Goal: Task Accomplishment & Management: Manage account settings

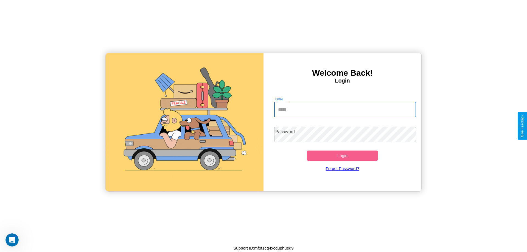
click at [345, 109] on input "Email" at bounding box center [345, 109] width 142 height 15
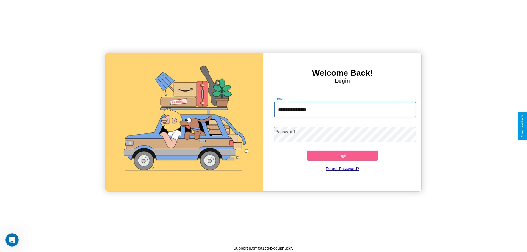
type input "**********"
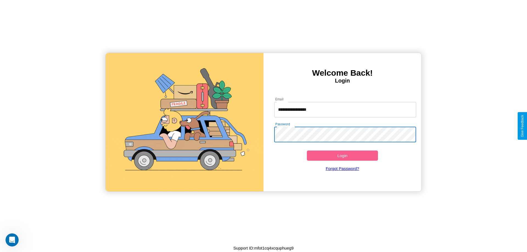
click at [342, 156] on button "Login" at bounding box center [342, 156] width 71 height 10
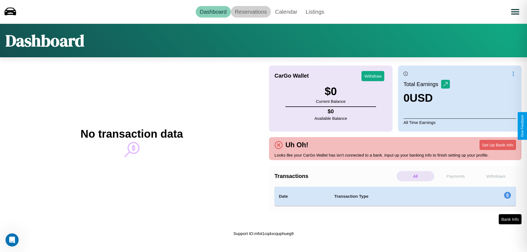
click at [250, 12] on link "Reservations" at bounding box center [251, 12] width 40 height 12
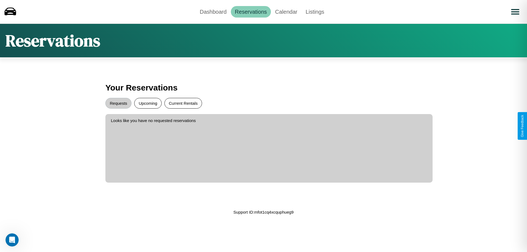
click at [183, 103] on button "Current Rentals" at bounding box center [183, 103] width 38 height 11
click at [118, 103] on button "Requests" at bounding box center [118, 103] width 26 height 11
click at [213, 12] on link "Dashboard" at bounding box center [213, 12] width 35 height 12
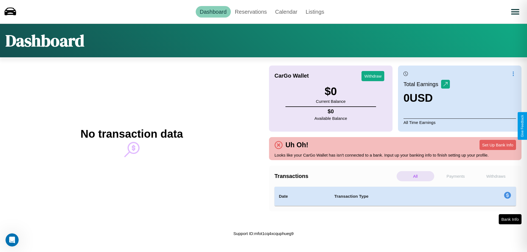
click at [495, 176] on p "Withdraws" at bounding box center [496, 176] width 38 height 10
click at [415, 176] on p "All" at bounding box center [415, 176] width 38 height 10
click at [495, 176] on p "Withdraws" at bounding box center [496, 176] width 38 height 10
